Goal: Check status: Check status

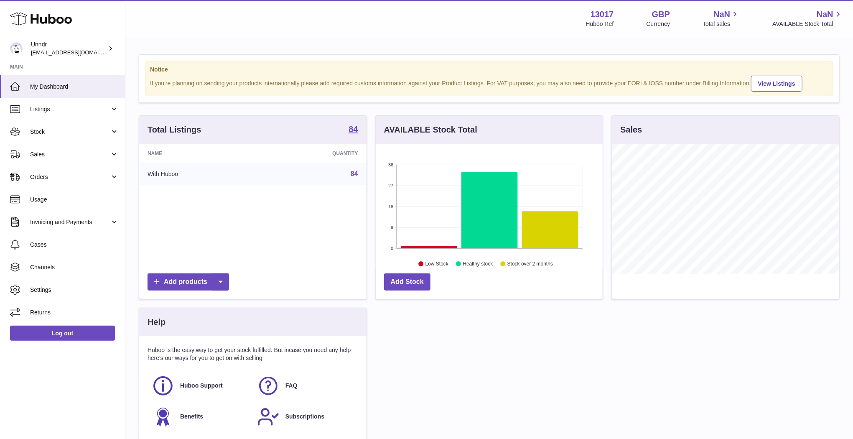
scroll to position [130, 227]
click at [54, 130] on span "Stock" at bounding box center [70, 132] width 80 height 8
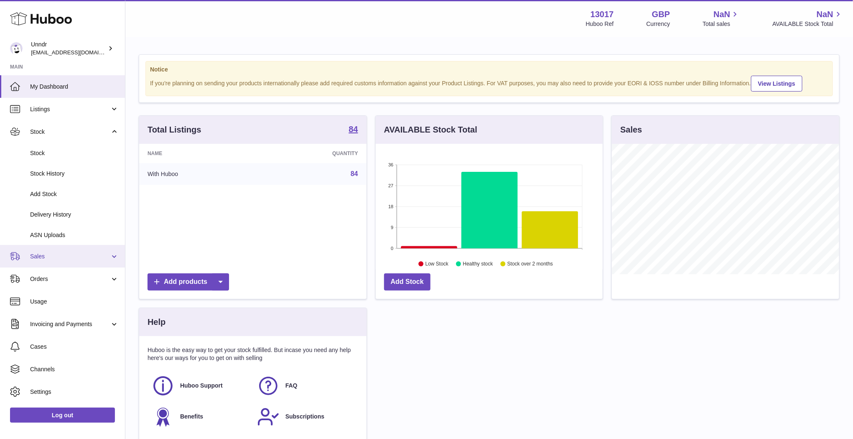
click at [47, 252] on link "Sales" at bounding box center [62, 256] width 125 height 23
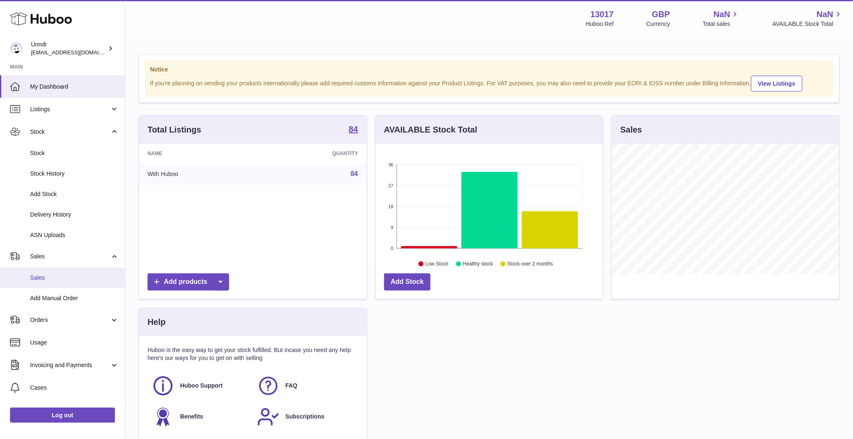
click at [46, 273] on link "Sales" at bounding box center [62, 278] width 125 height 20
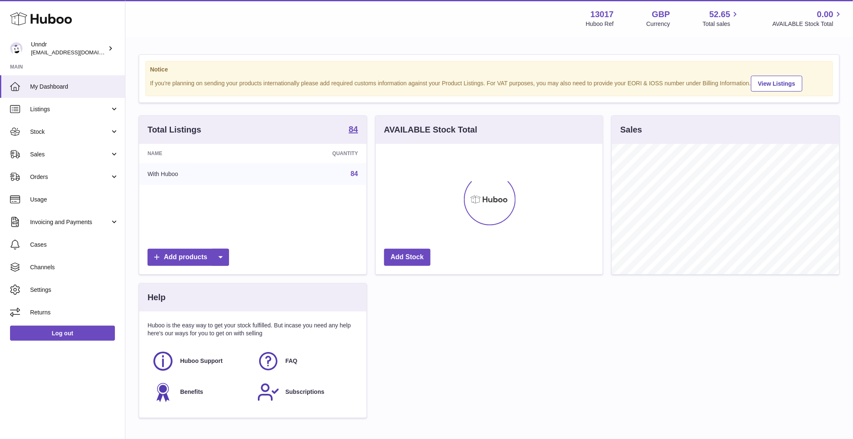
scroll to position [130, 227]
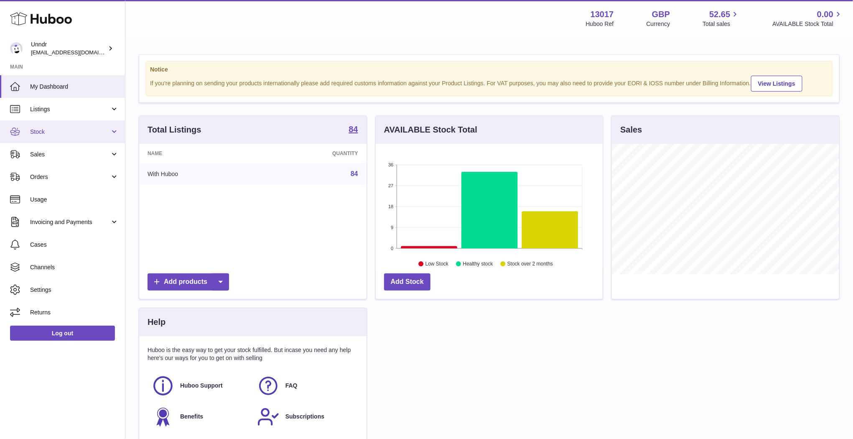
click at [68, 130] on span "Stock" at bounding box center [70, 132] width 80 height 8
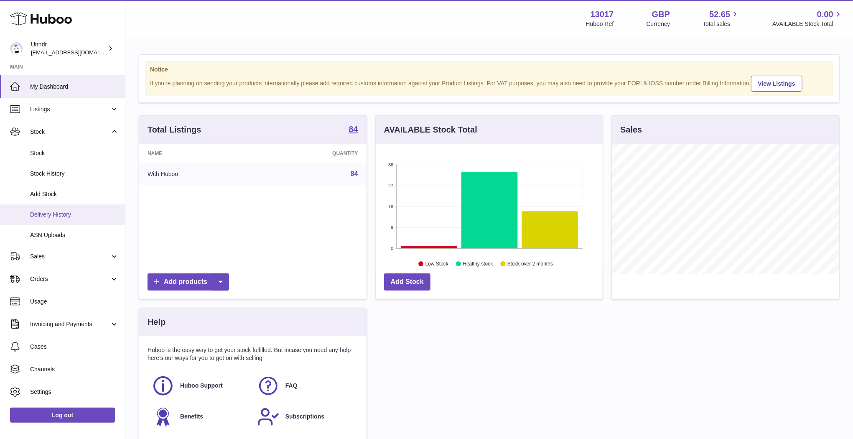
click at [53, 216] on span "Delivery History" at bounding box center [74, 215] width 89 height 8
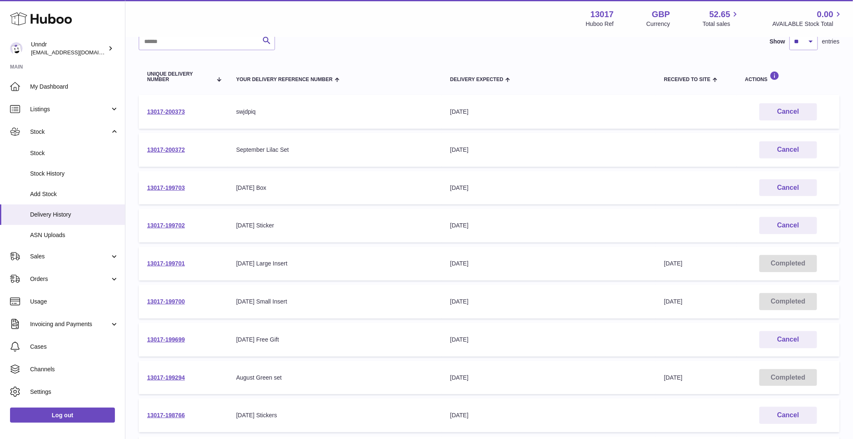
scroll to position [76, 0]
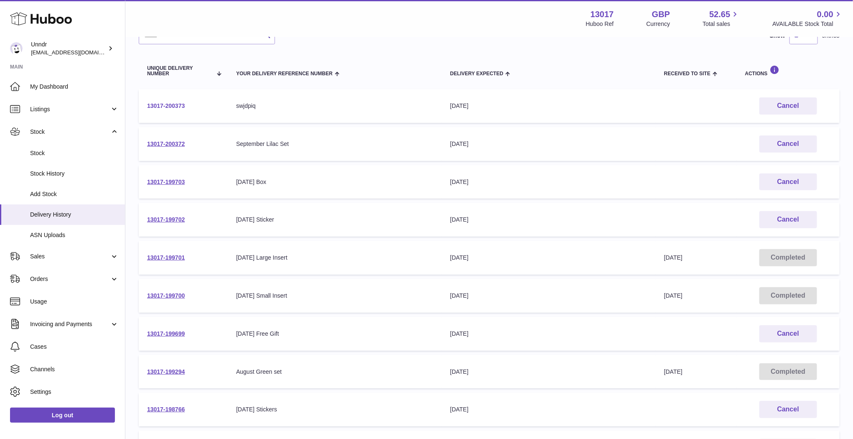
click at [163, 106] on link "13017-200373" at bounding box center [166, 105] width 38 height 7
click at [161, 146] on link "13017-200372" at bounding box center [166, 143] width 38 height 7
click at [171, 328] on td "13017-199699" at bounding box center [183, 334] width 89 height 34
click at [166, 336] on link "13017-199699" at bounding box center [166, 333] width 38 height 7
click at [171, 217] on link "13017-199702" at bounding box center [166, 219] width 38 height 7
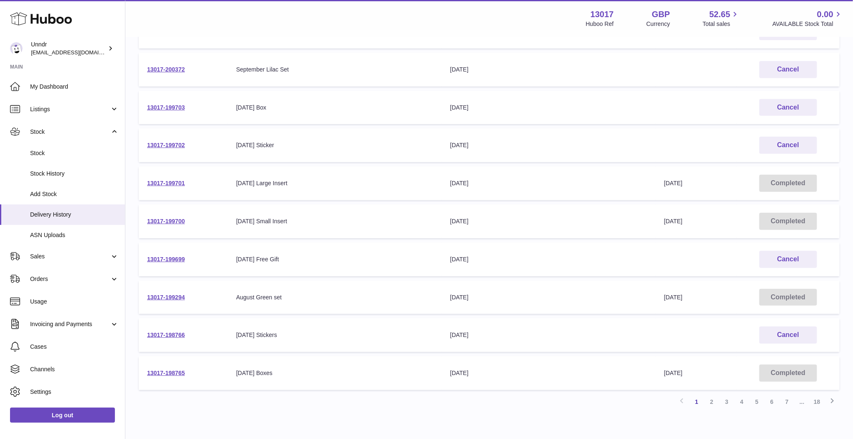
scroll to position [0, 0]
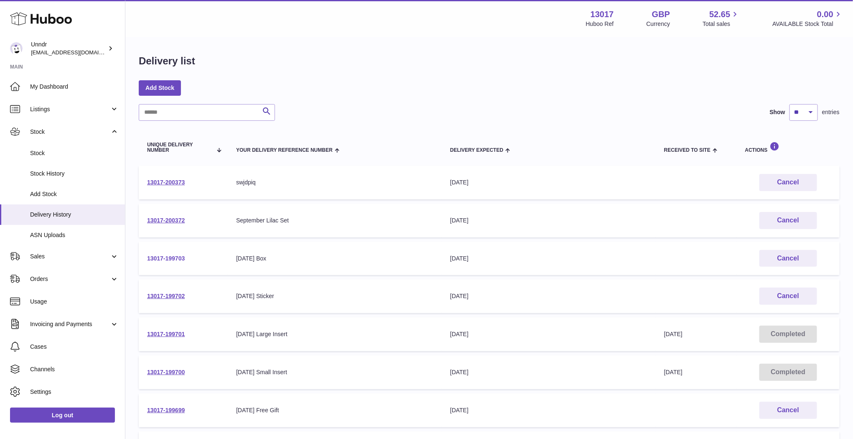
click at [176, 257] on link "13017-199703" at bounding box center [166, 258] width 38 height 7
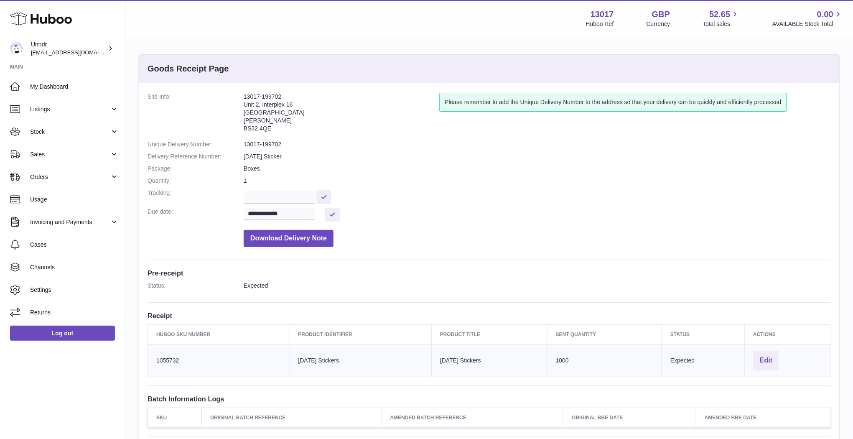
scroll to position [143, 0]
click at [291, 199] on input "text" at bounding box center [279, 197] width 71 height 13
paste input "**********"
type input "**********"
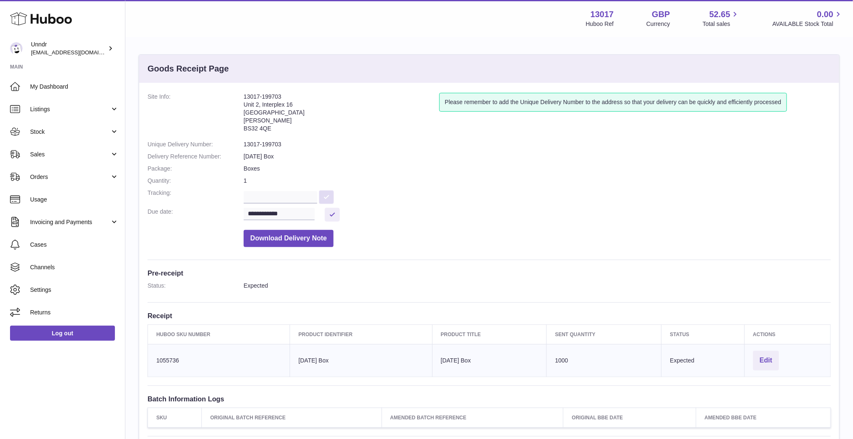
click at [325, 197] on button at bounding box center [326, 197] width 15 height 14
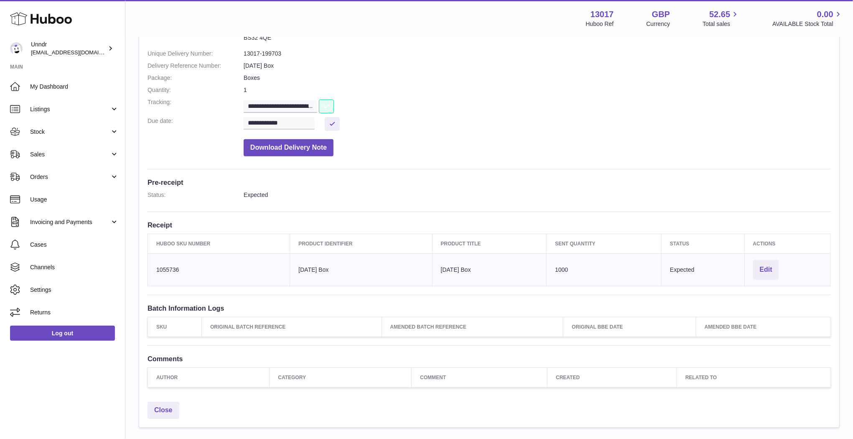
scroll to position [0, 0]
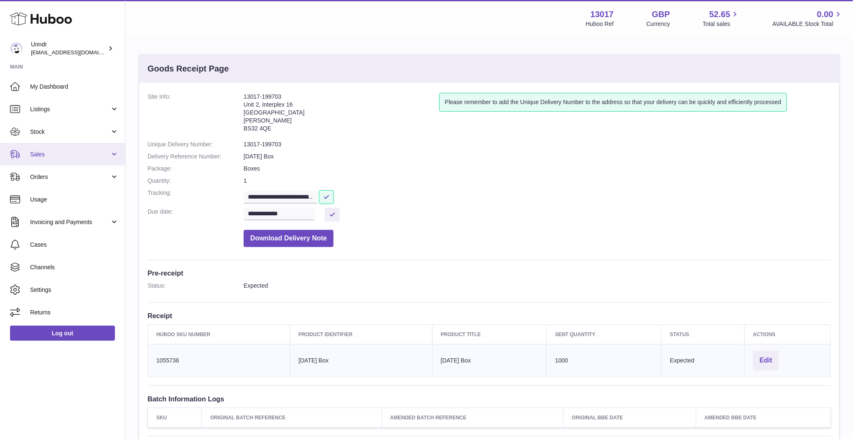
click at [105, 157] on span "Sales" at bounding box center [70, 154] width 80 height 8
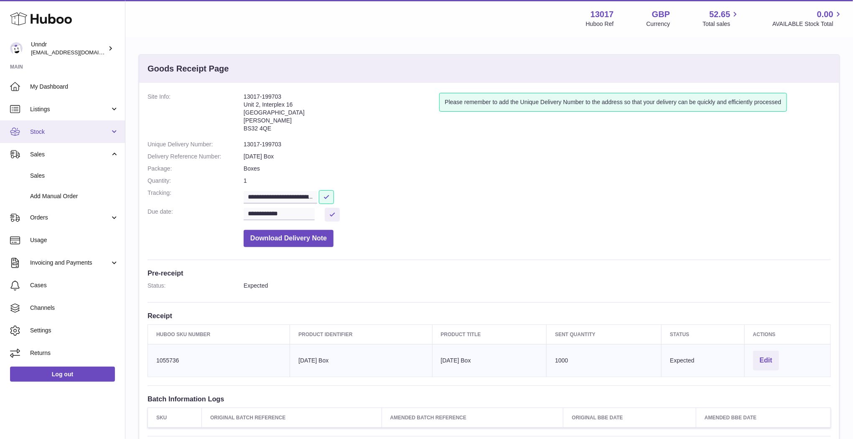
click at [92, 133] on span "Stock" at bounding box center [70, 132] width 80 height 8
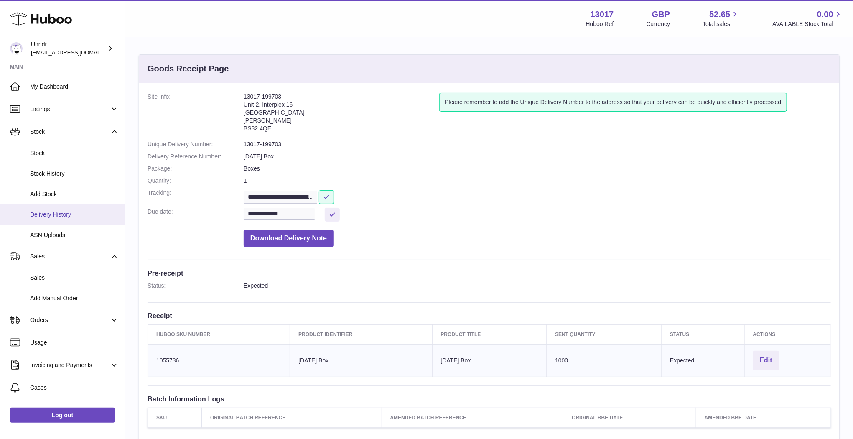
click at [64, 216] on span "Delivery History" at bounding box center [74, 215] width 89 height 8
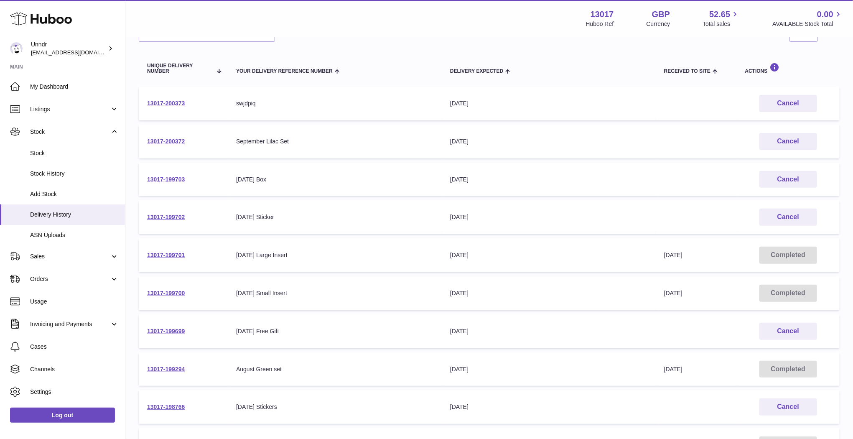
scroll to position [79, 0]
click at [152, 177] on link "13017-199703" at bounding box center [166, 179] width 38 height 7
click at [150, 178] on link "13017-199703" at bounding box center [166, 179] width 38 height 7
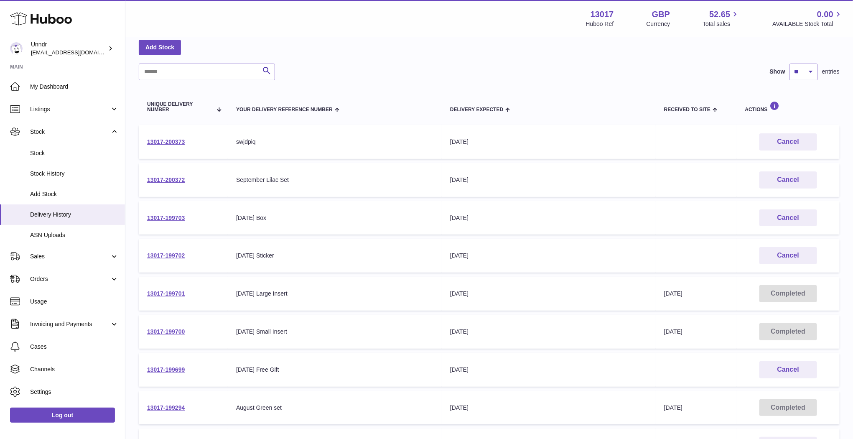
scroll to position [38, 0]
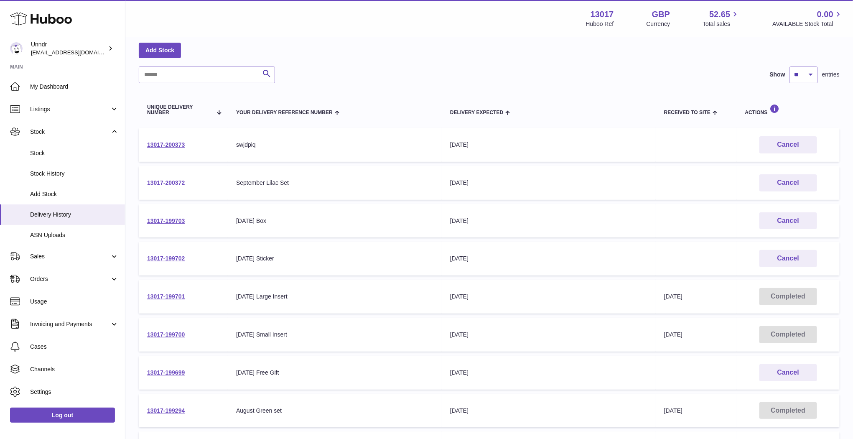
click at [176, 179] on link "13017-200372" at bounding box center [166, 182] width 38 height 7
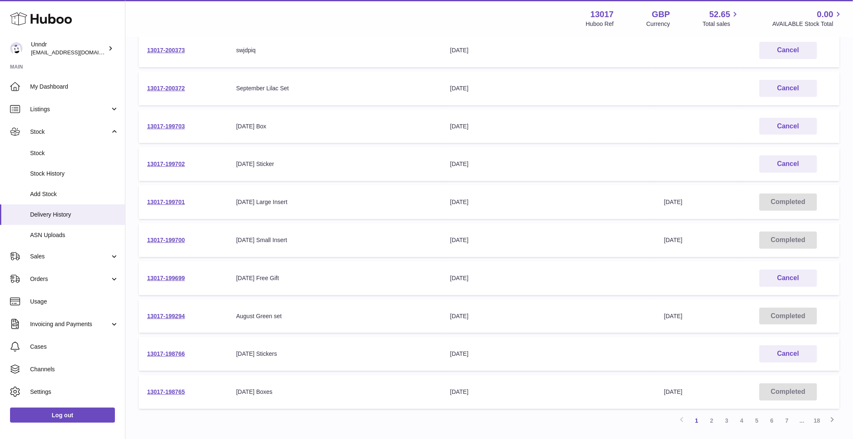
scroll to position [135, 0]
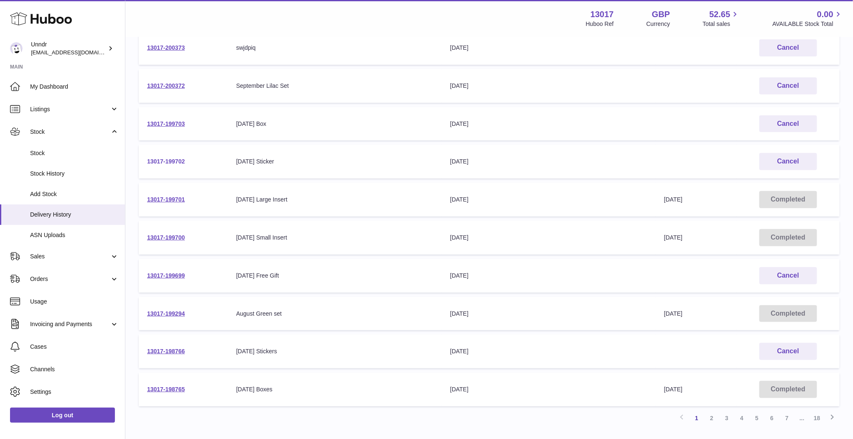
click at [170, 163] on link "13017-199702" at bounding box center [166, 161] width 38 height 7
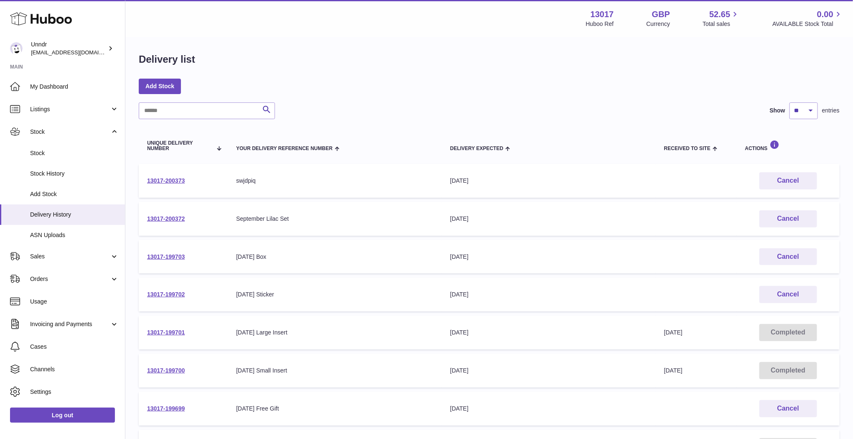
scroll to position [0, 0]
click at [170, 216] on td "13017-200372" at bounding box center [183, 221] width 89 height 34
click at [171, 223] on td "13017-200372" at bounding box center [183, 221] width 89 height 34
click at [171, 221] on link "13017-200372" at bounding box center [166, 220] width 38 height 7
click at [163, 369] on link "13017-199700" at bounding box center [166, 372] width 38 height 7
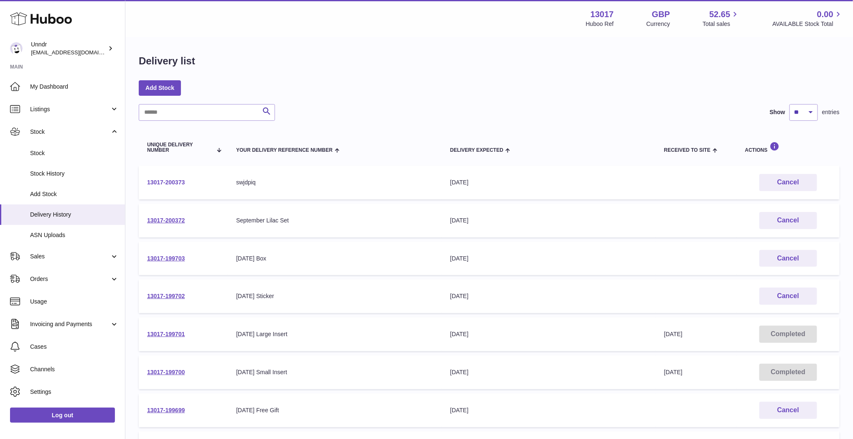
click at [157, 180] on link "13017-200373" at bounding box center [166, 182] width 38 height 7
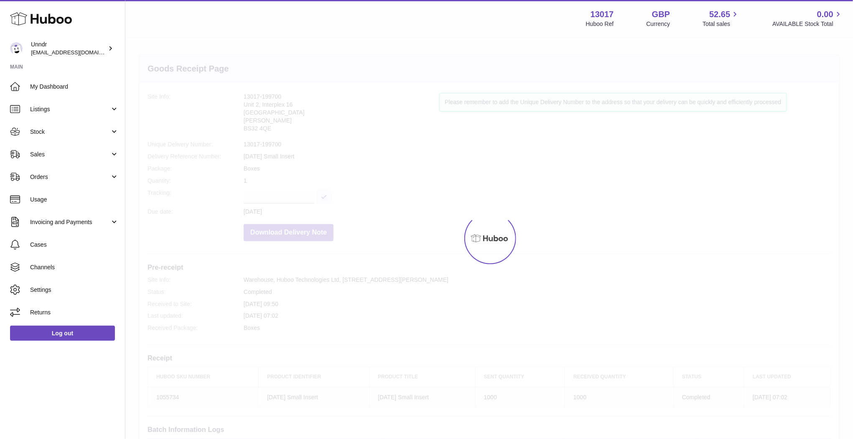
click at [172, 371] on div at bounding box center [489, 238] width 728 height 401
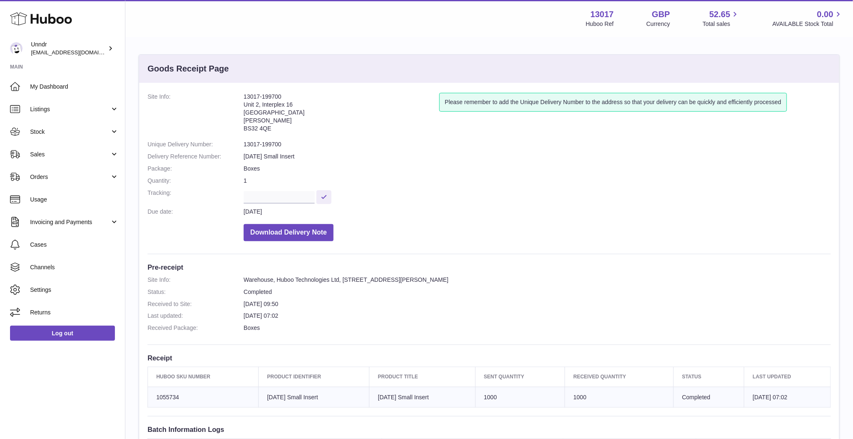
drag, startPoint x: 243, startPoint y: 102, endPoint x: 281, endPoint y: 130, distance: 47.8
click at [282, 131] on dl "Site Info: 13017-199700 Unit 2, Interplex 16 Ash Ridge Road Bradley Stoke BS32 …" at bounding box center [489, 169] width 683 height 153
copy dl "13017-199700 Unit 2, Interplex 16 Ash Ridge Road Bradley Stoke BS32 4QE"
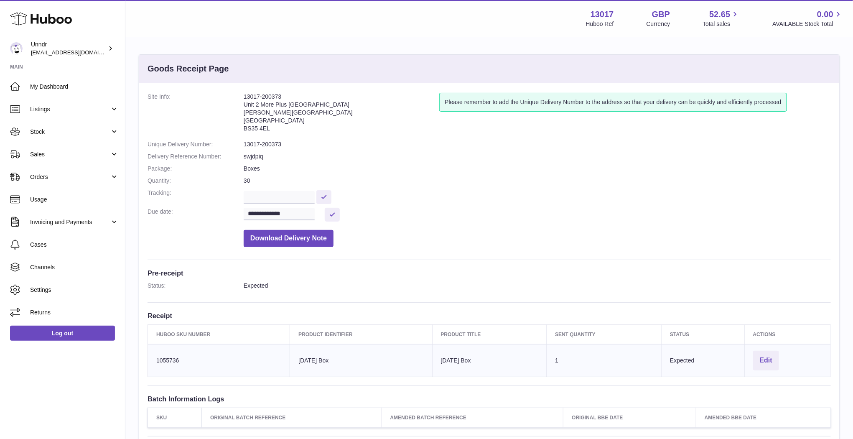
drag, startPoint x: 244, startPoint y: 98, endPoint x: 272, endPoint y: 128, distance: 41.1
click at [273, 128] on address "13017-200373 Unit 2 [GEOGRAPHIC_DATA][STREET_ADDRESS][PERSON_NAME]" at bounding box center [342, 114] width 196 height 43
copy address "13017-200373 Unit 2 [GEOGRAPHIC_DATA][STREET_ADDRESS][PERSON_NAME]"
click at [272, 128] on address "13017-200373 Unit 2 [GEOGRAPHIC_DATA][STREET_ADDRESS][PERSON_NAME]" at bounding box center [342, 114] width 196 height 43
drag, startPoint x: 272, startPoint y: 128, endPoint x: 242, endPoint y: 106, distance: 37.1
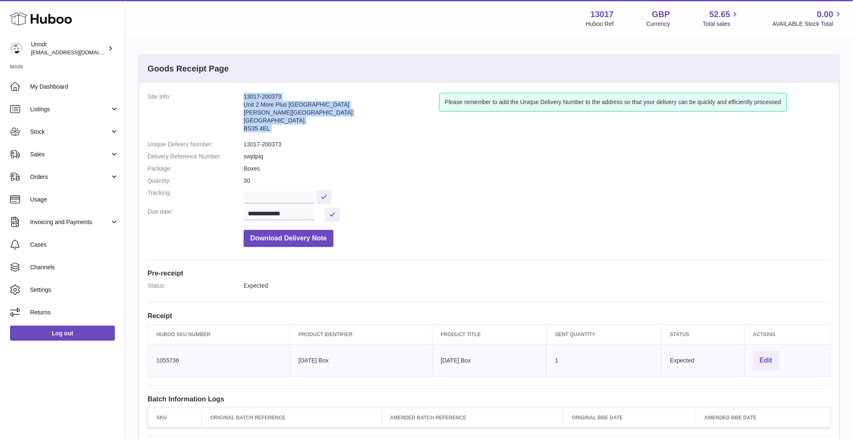
click at [242, 107] on dl "**********" at bounding box center [489, 172] width 683 height 158
click at [255, 103] on address "13017-200373 Unit 2 [GEOGRAPHIC_DATA][STREET_ADDRESS][PERSON_NAME]" at bounding box center [342, 114] width 196 height 43
click at [245, 105] on address "13017-200373 Unit 2 [GEOGRAPHIC_DATA][STREET_ADDRESS][PERSON_NAME]" at bounding box center [342, 114] width 196 height 43
drag, startPoint x: 277, startPoint y: 132, endPoint x: 244, endPoint y: 107, distance: 41.2
click at [244, 107] on address "13017-200373 Unit 2 [GEOGRAPHIC_DATA][STREET_ADDRESS][PERSON_NAME]" at bounding box center [342, 114] width 196 height 43
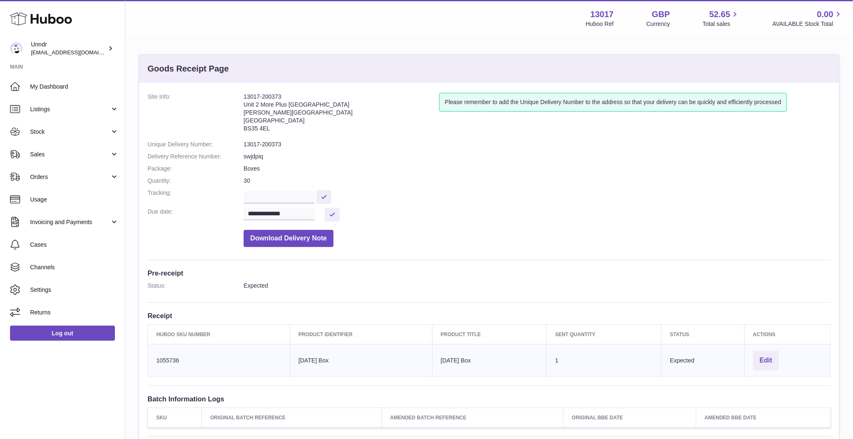
copy address "Unit 2 More [GEOGRAPHIC_DATA][STREET_ADDRESS][PERSON_NAME]"
click at [61, 134] on span "Stock" at bounding box center [70, 132] width 80 height 8
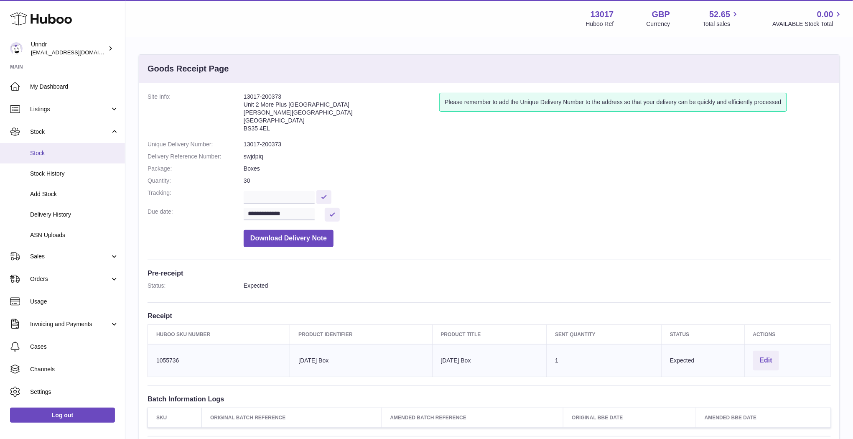
click at [62, 153] on span "Stock" at bounding box center [74, 153] width 89 height 8
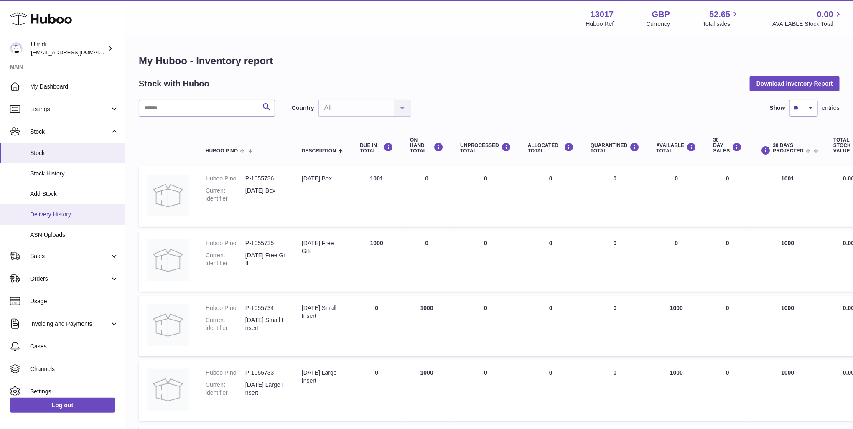
click at [56, 215] on span "Delivery History" at bounding box center [74, 215] width 89 height 8
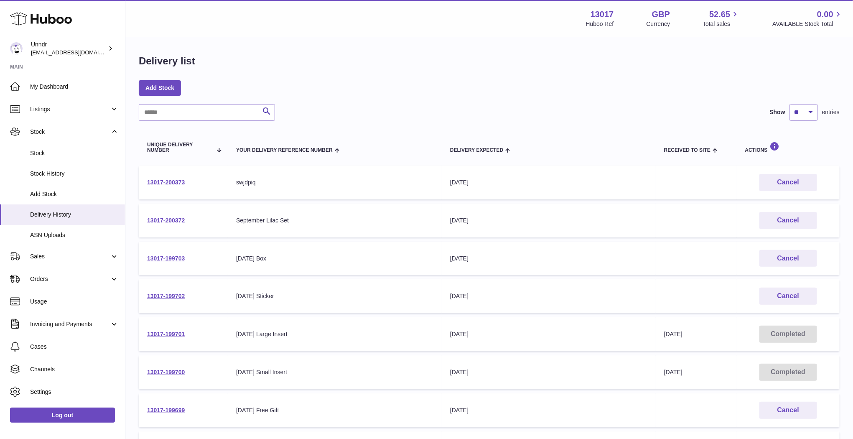
drag, startPoint x: 196, startPoint y: 221, endPoint x: 143, endPoint y: 221, distance: 53.1
click at [143, 221] on td "13017-200372" at bounding box center [183, 221] width 89 height 34
copy link "13017-200372"
